Goal: Task Accomplishment & Management: Use online tool/utility

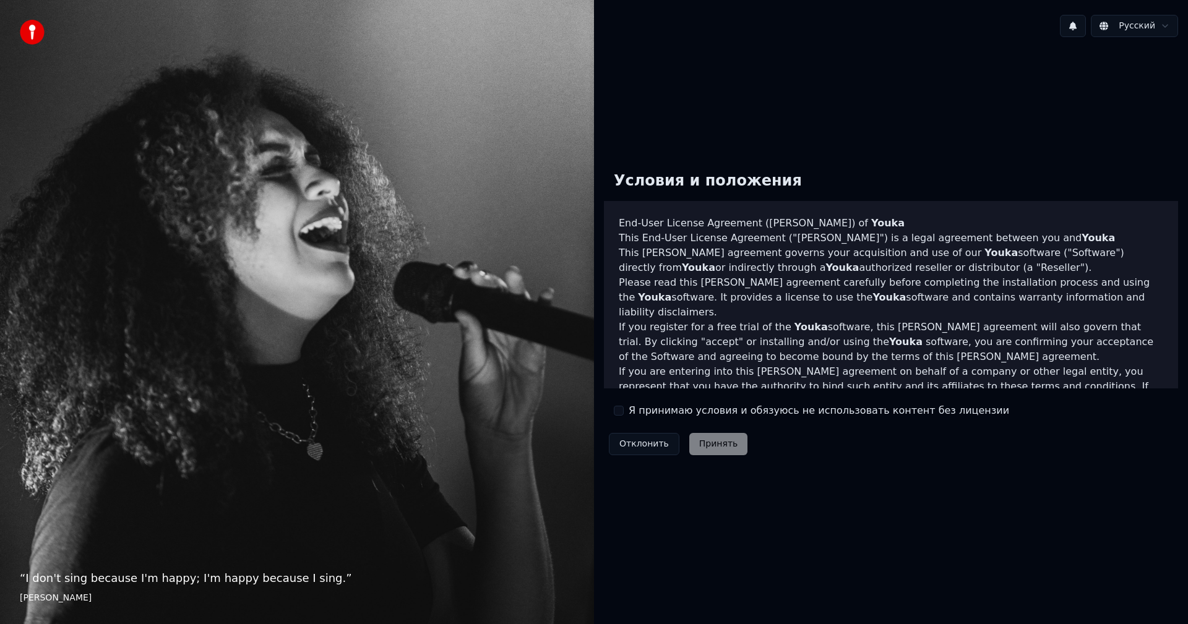
click at [619, 411] on button "Я принимаю условия и обязуюсь не использовать контент без лицензии" at bounding box center [619, 411] width 10 height 10
click at [717, 452] on button "Принять" at bounding box center [718, 444] width 59 height 22
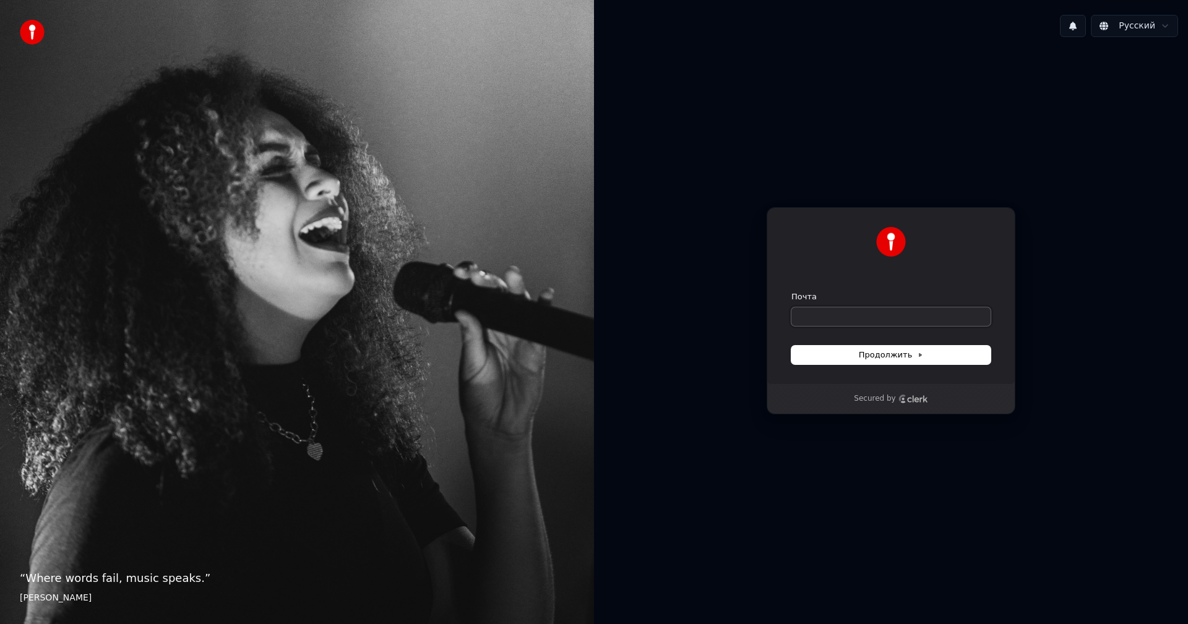
click at [898, 323] on input "Почта" at bounding box center [890, 317] width 199 height 19
type input "*"
click at [886, 355] on span "Продолжить" at bounding box center [891, 355] width 65 height 11
type input "**********"
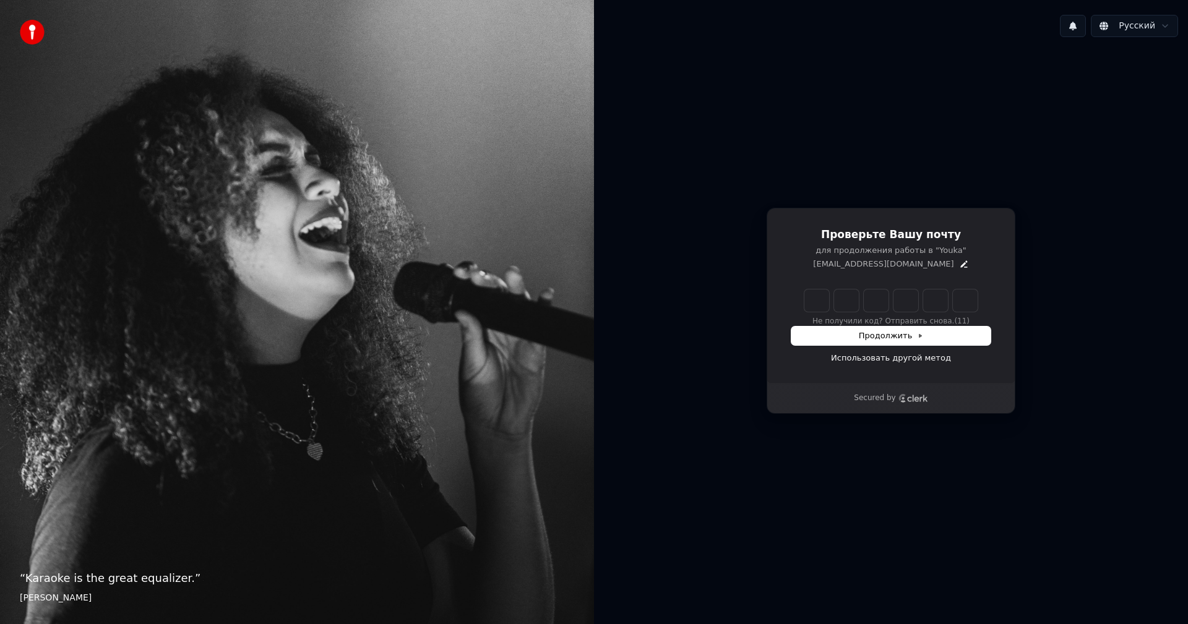
click at [823, 301] on input "Enter verification code" at bounding box center [890, 301] width 173 height 22
paste input "******"
type input "******"
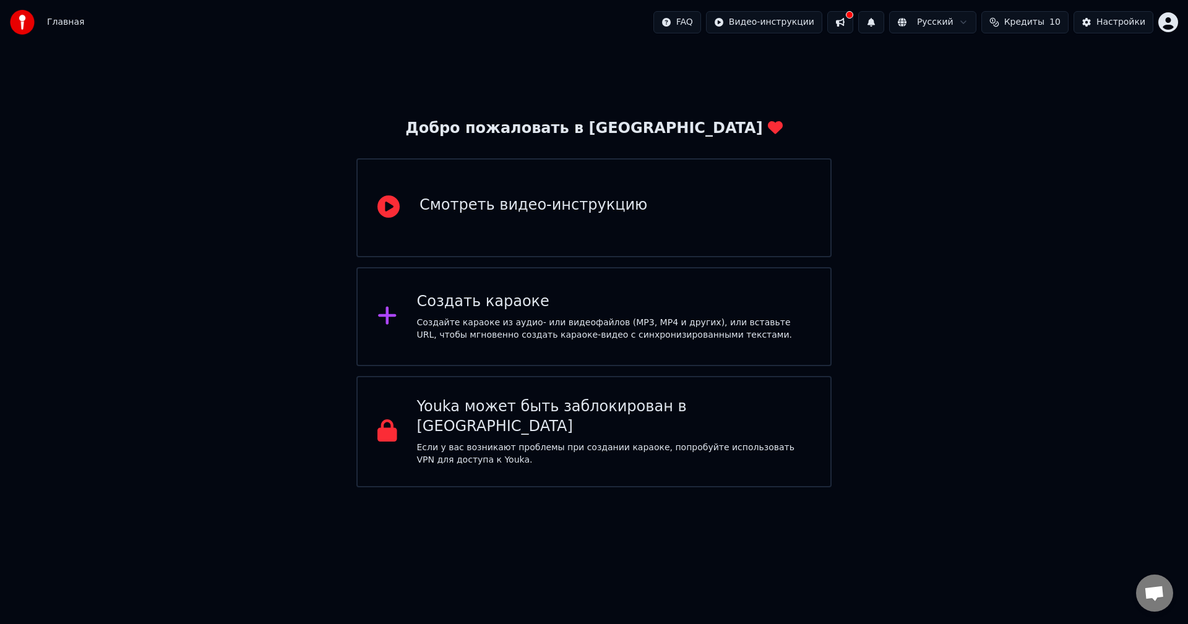
click at [510, 303] on div "Создать караоке" at bounding box center [614, 302] width 394 height 20
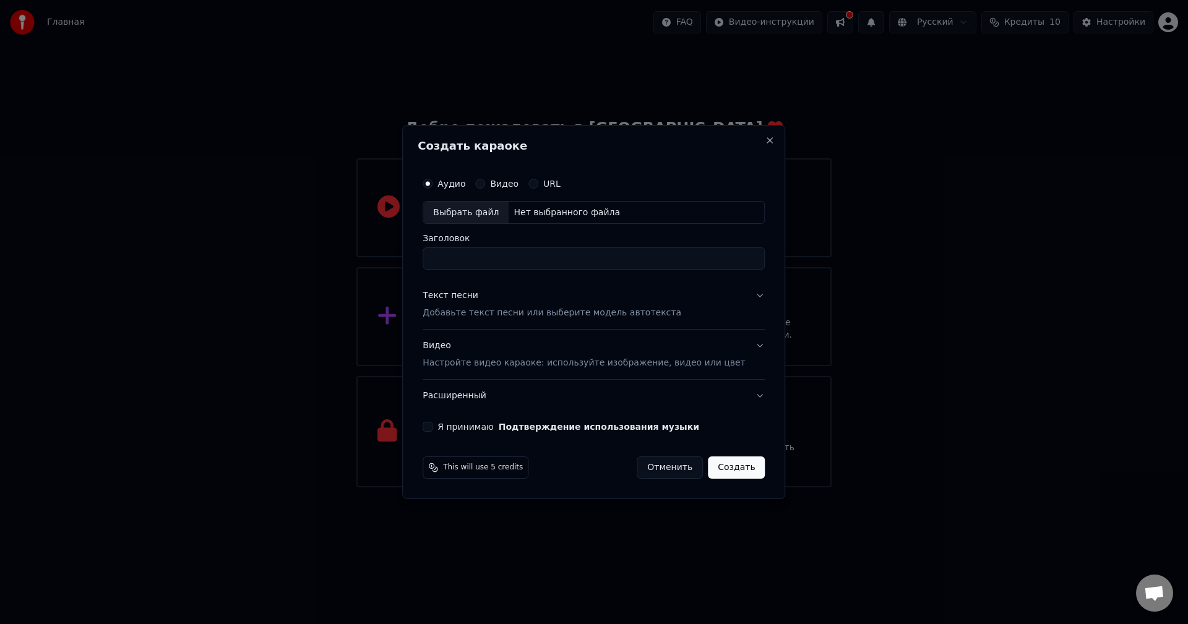
click at [716, 369] on p "Настройте видео караоке: используйте изображение, видео или цвет" at bounding box center [584, 363] width 322 height 12
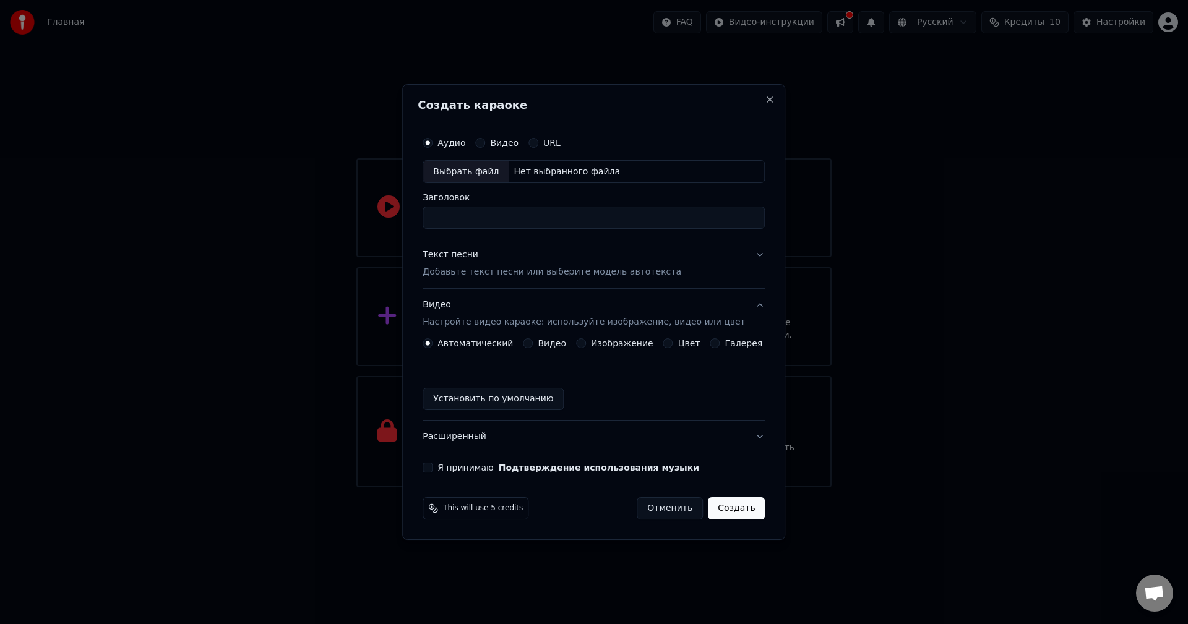
click at [489, 170] on div "Выбрать файл" at bounding box center [465, 172] width 85 height 22
type input "******"
click at [747, 253] on button "Текст песни Добавьте текст песни или выберите модель автотекста" at bounding box center [594, 264] width 342 height 50
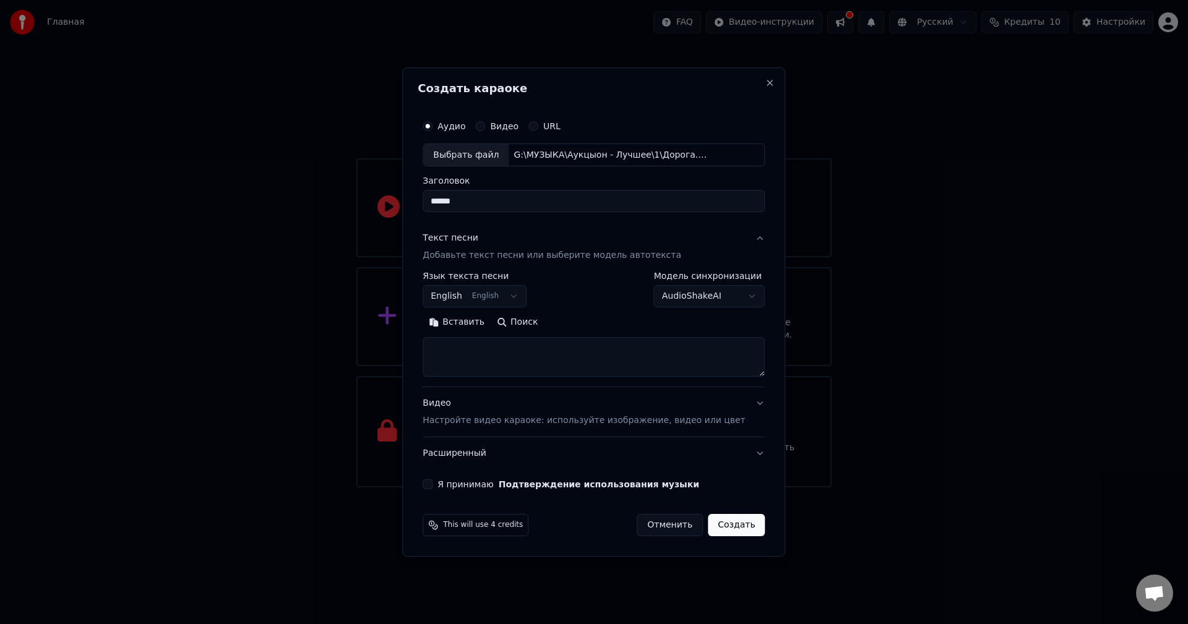
click at [528, 299] on body "Главная FAQ Видео-инструкции Русский Кредиты 10 Настройки Добро пожаловать в Yo…" at bounding box center [594, 244] width 1188 height 488
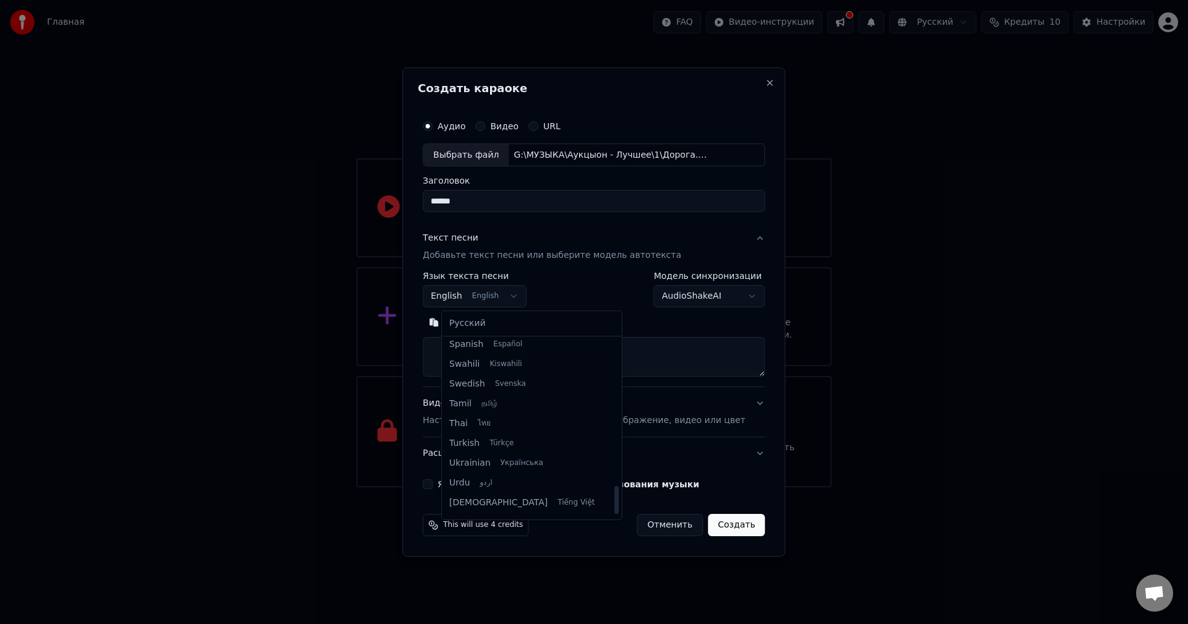
scroll to position [950, 0]
drag, startPoint x: 581, startPoint y: 356, endPoint x: 566, endPoint y: 470, distance: 115.5
click at [614, 489] on div at bounding box center [616, 503] width 4 height 28
click at [580, 292] on body "Главная FAQ Видео-инструкции Русский Кредиты 10 Настройки Добро пожаловать в Yo…" at bounding box center [594, 244] width 1188 height 488
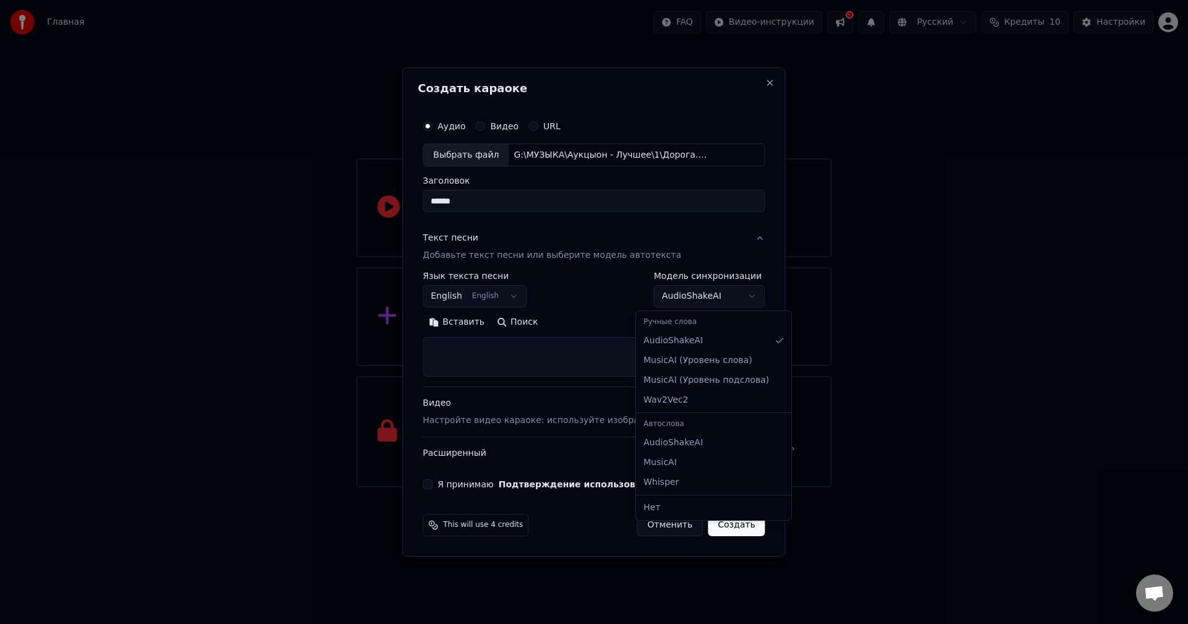
click at [735, 295] on body "Главная FAQ Видео-инструкции Русский Кредиты 10 Настройки Добро пожаловать в Yo…" at bounding box center [594, 244] width 1188 height 488
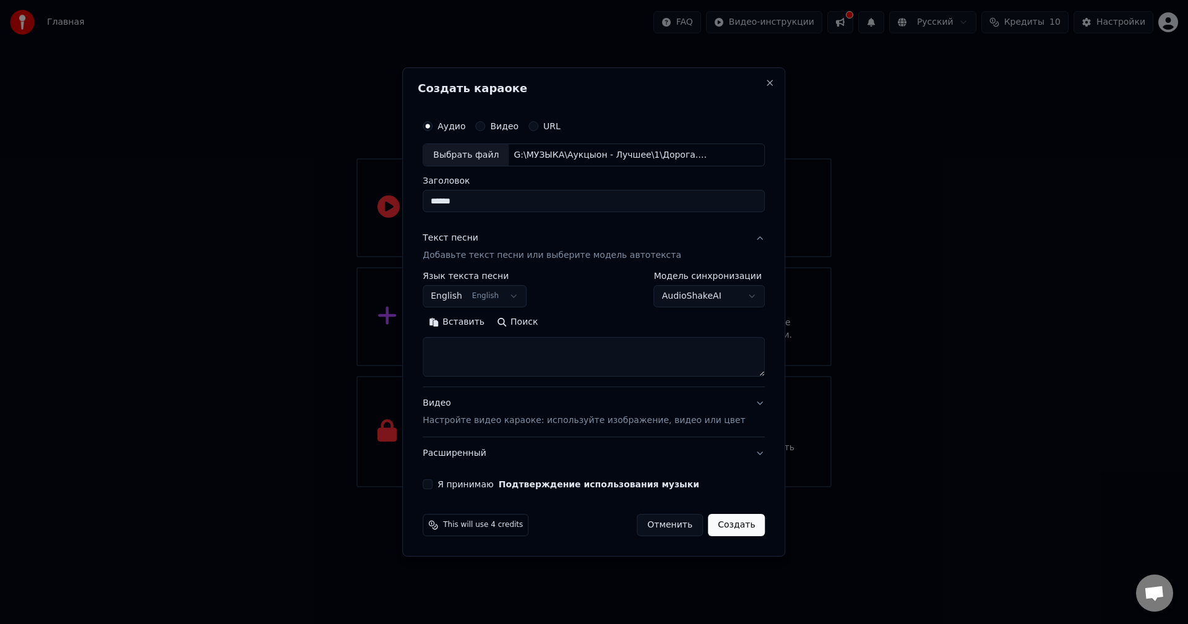
click at [735, 295] on body "Главная FAQ Видео-инструкции Русский Кредиты 10 Настройки Добро пожаловать в Yo…" at bounding box center [594, 244] width 1188 height 488
click at [572, 352] on textarea at bounding box center [594, 358] width 342 height 40
paste textarea "**********"
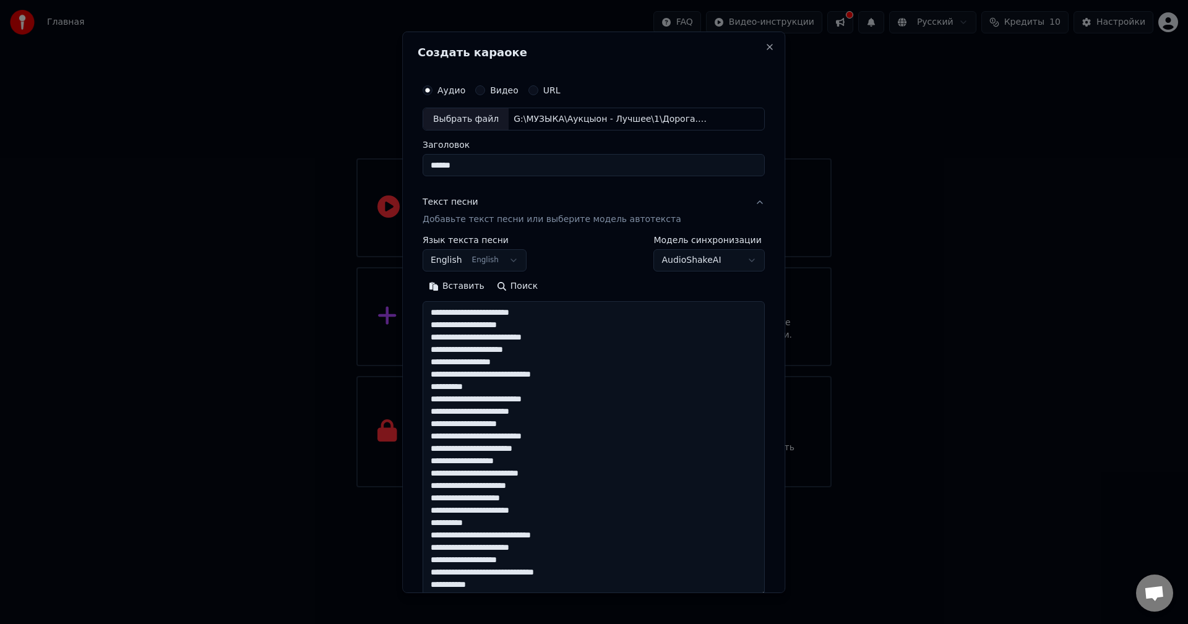
scroll to position [251, 0]
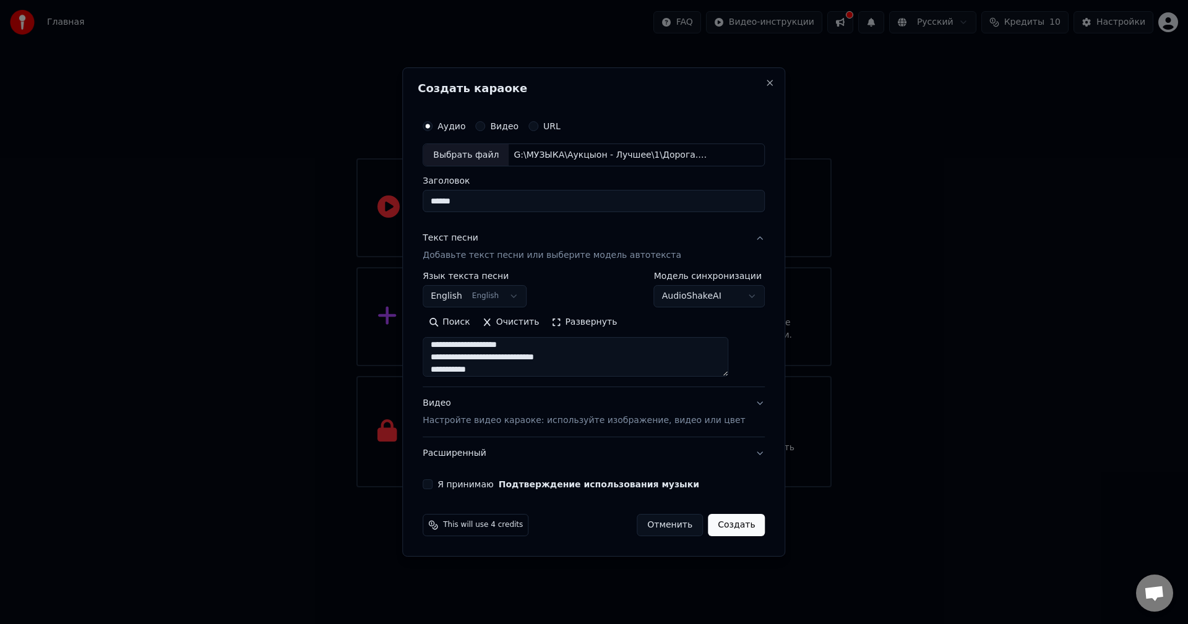
type textarea "**********"
click at [712, 420] on p "Настройте видео караоке: используйте изображение, видео или цвет" at bounding box center [584, 421] width 322 height 12
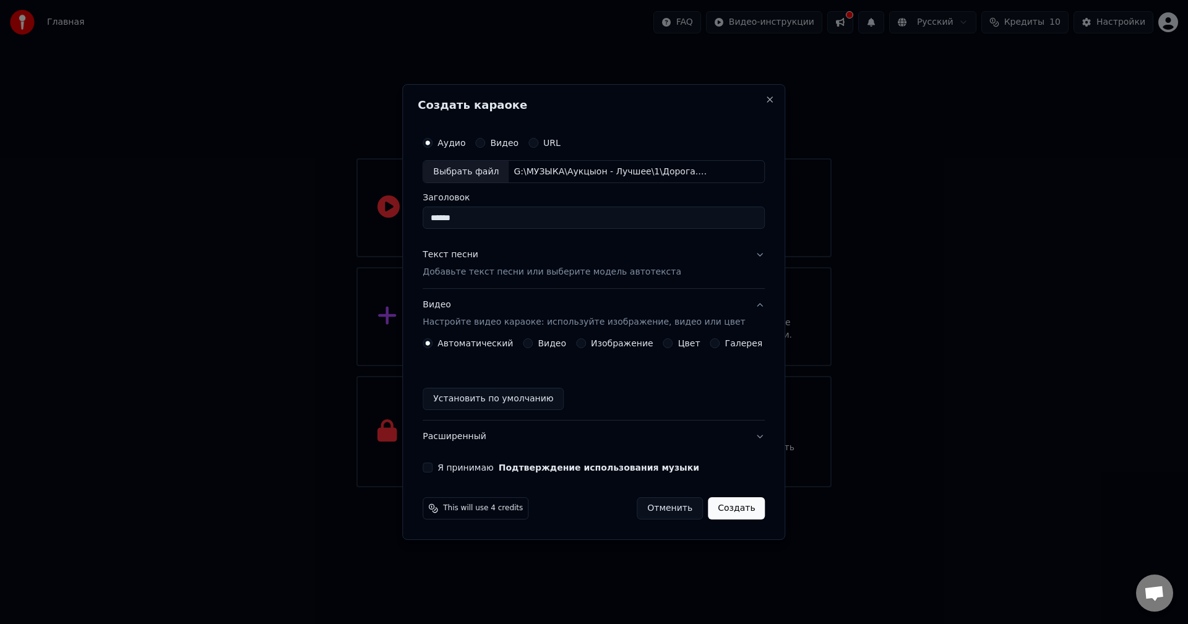
click at [582, 319] on p "Настройте видео караоке: используйте изображение, видео или цвет" at bounding box center [584, 322] width 322 height 12
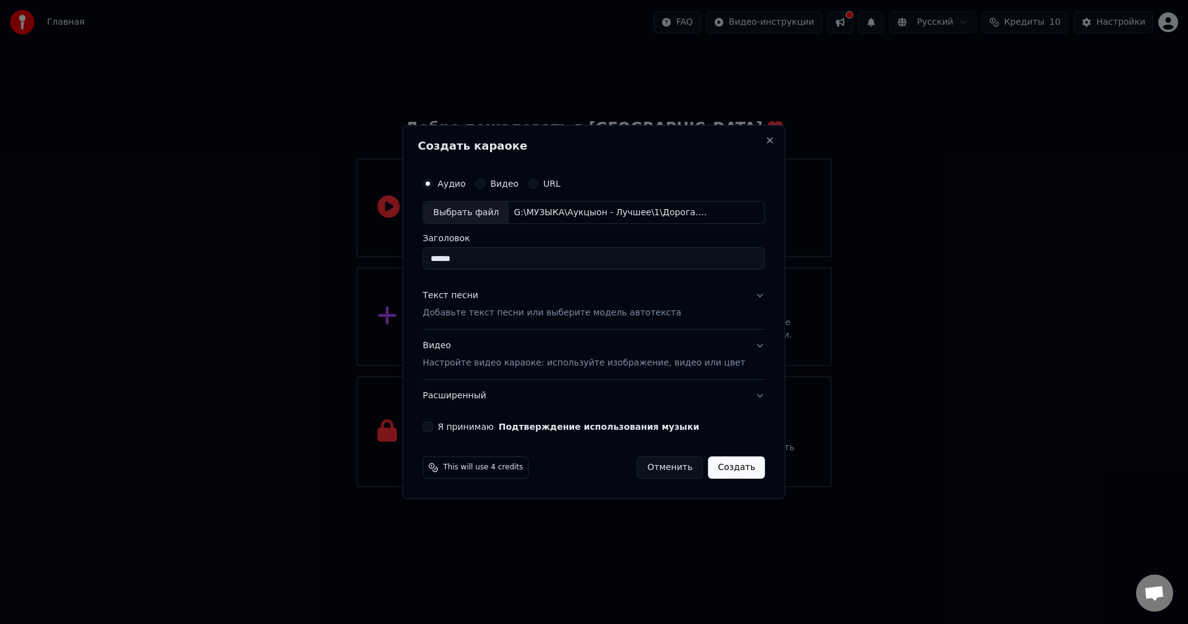
click at [572, 363] on p "Настройте видео караоке: используйте изображение, видео или цвет" at bounding box center [584, 363] width 322 height 12
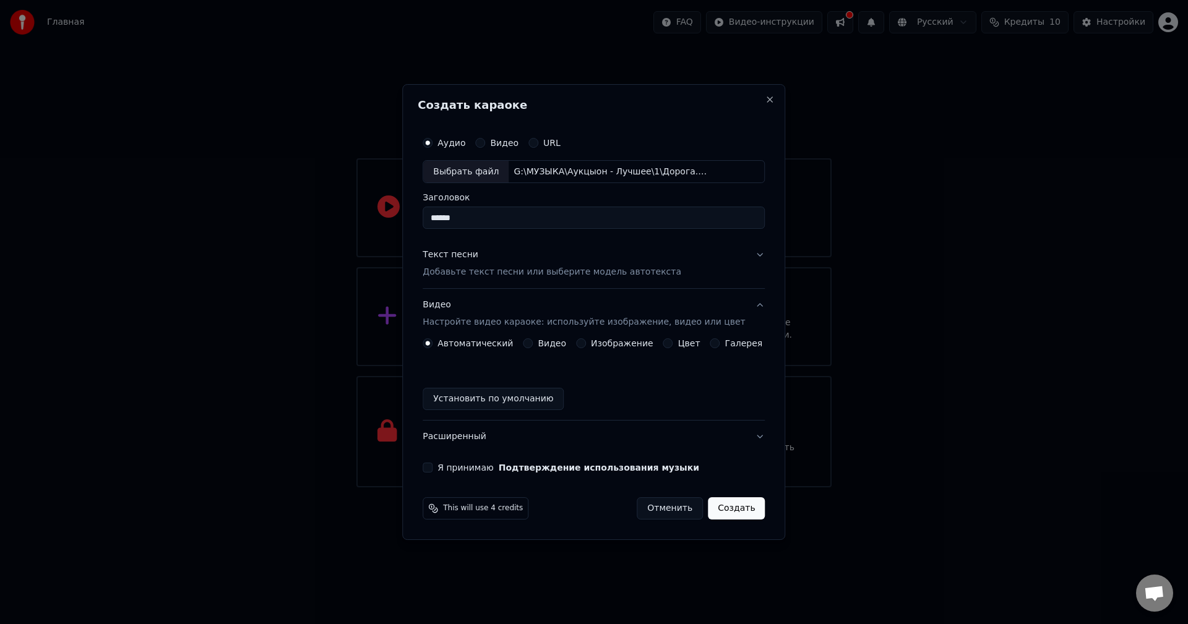
click at [584, 344] on button "Изображение" at bounding box center [581, 343] width 10 height 10
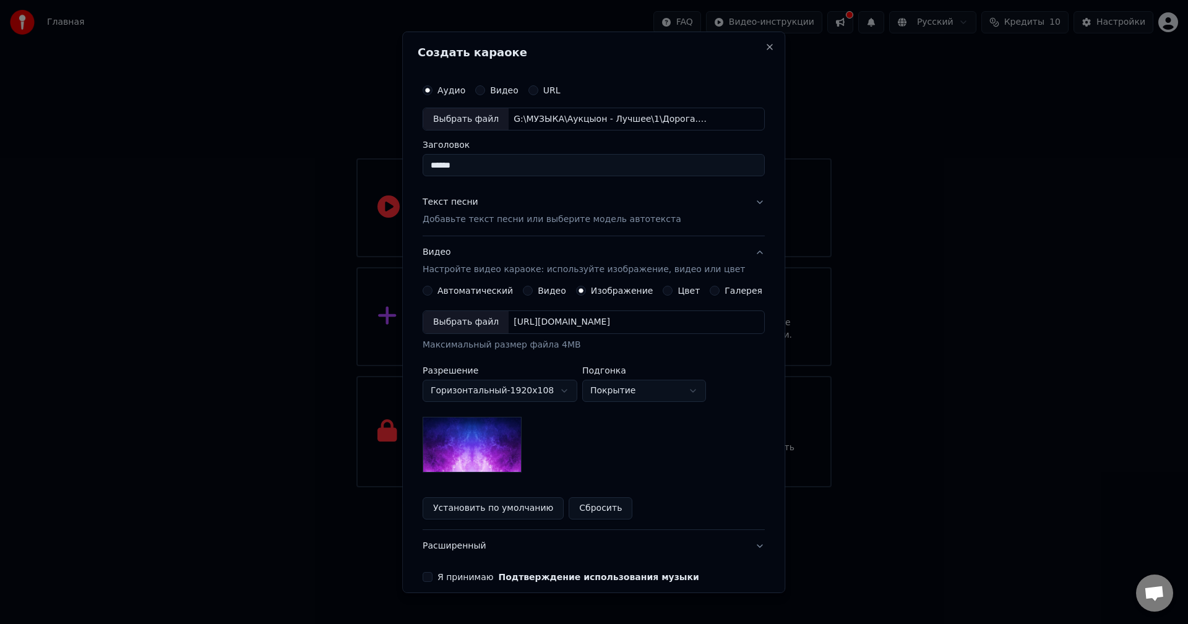
click at [527, 288] on button "Видео" at bounding box center [528, 291] width 10 height 10
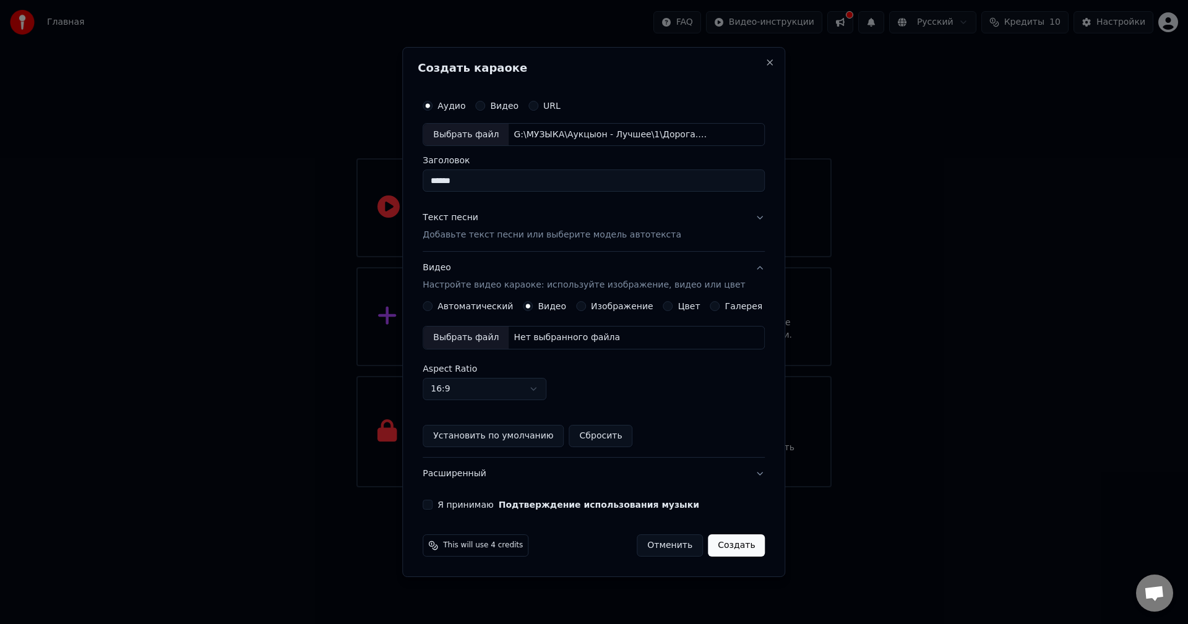
click at [433, 509] on button "Я принимаю Подтверждение использования музыки" at bounding box center [428, 505] width 10 height 10
click at [588, 308] on div "Изображение" at bounding box center [614, 306] width 77 height 10
click at [585, 308] on button "Изображение" at bounding box center [581, 306] width 10 height 10
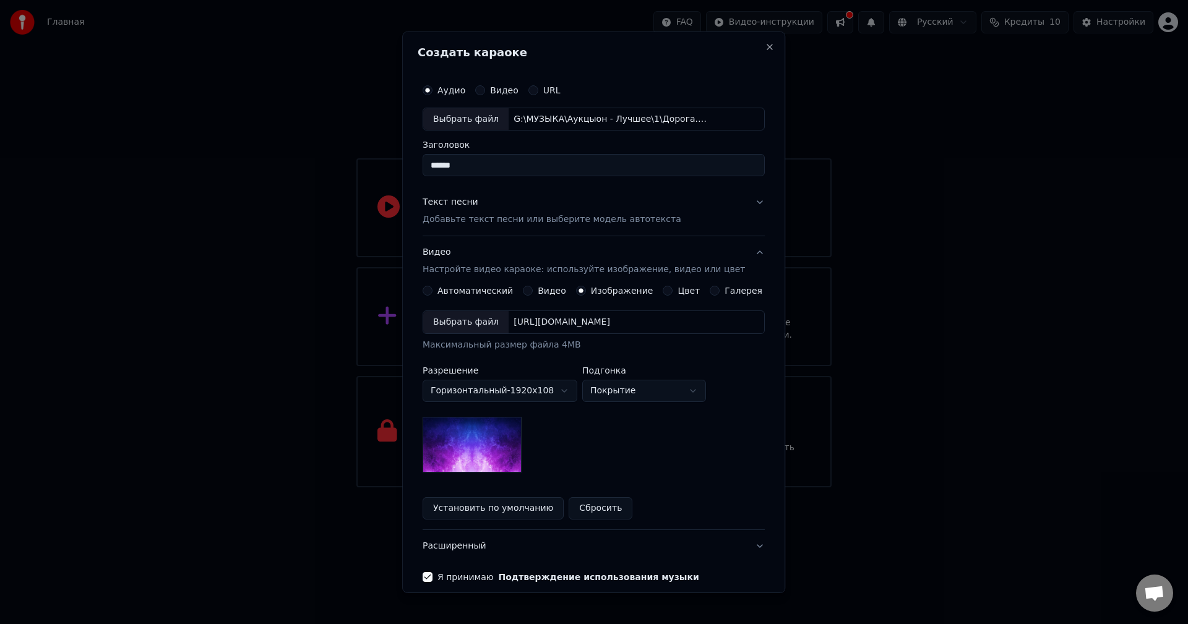
click at [477, 321] on div "Выбрать файл" at bounding box center [465, 322] width 85 height 22
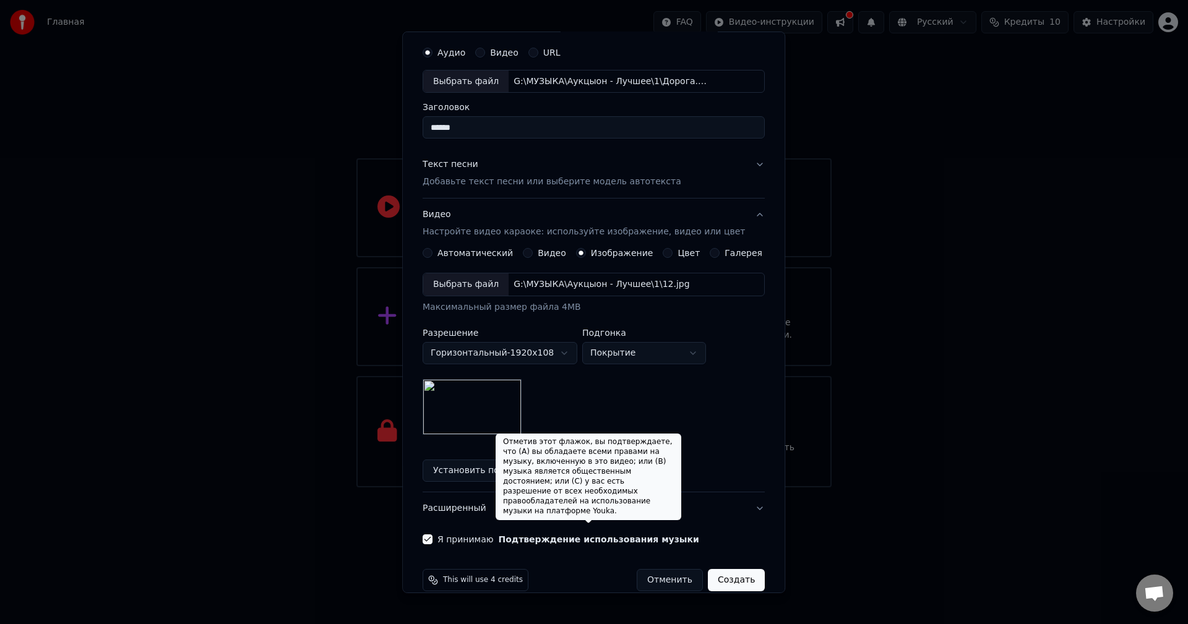
scroll to position [56, 0]
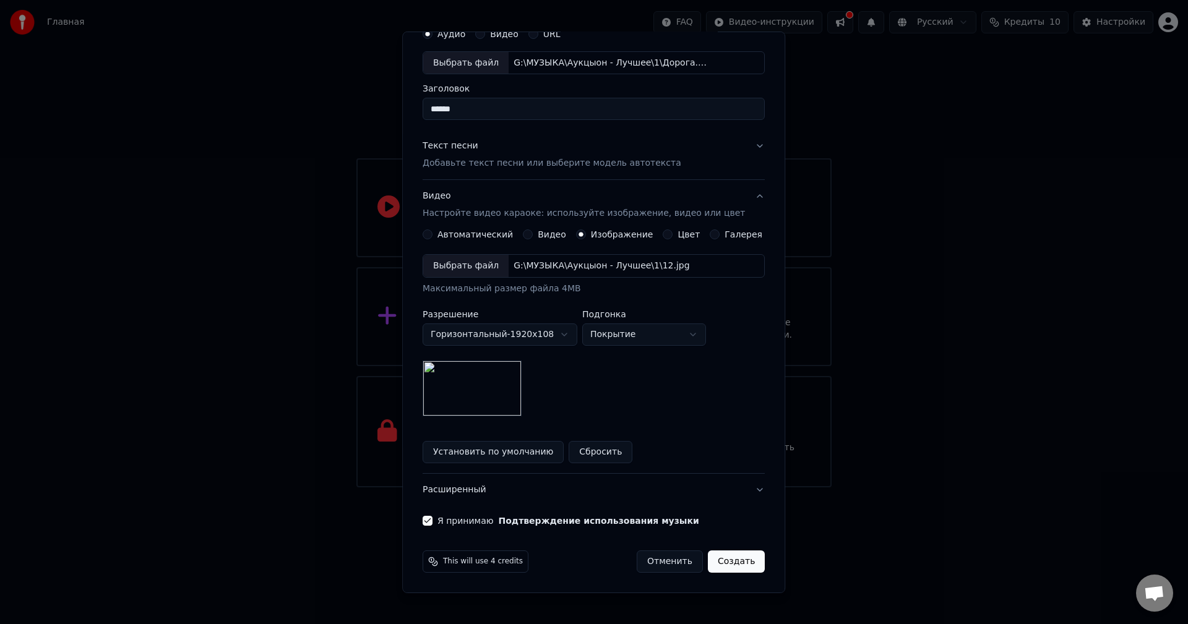
click at [720, 562] on button "Создать" at bounding box center [736, 562] width 57 height 22
